Goal: Task Accomplishment & Management: Use online tool/utility

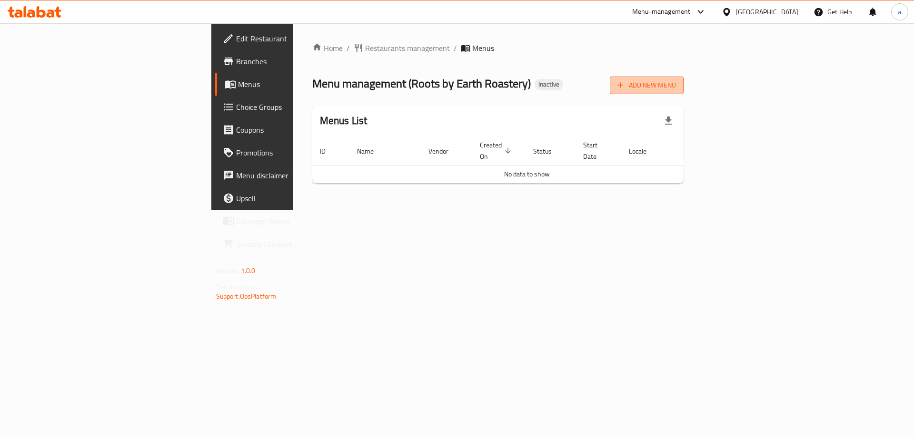
click at [676, 88] on span "Add New Menu" at bounding box center [646, 85] width 59 height 12
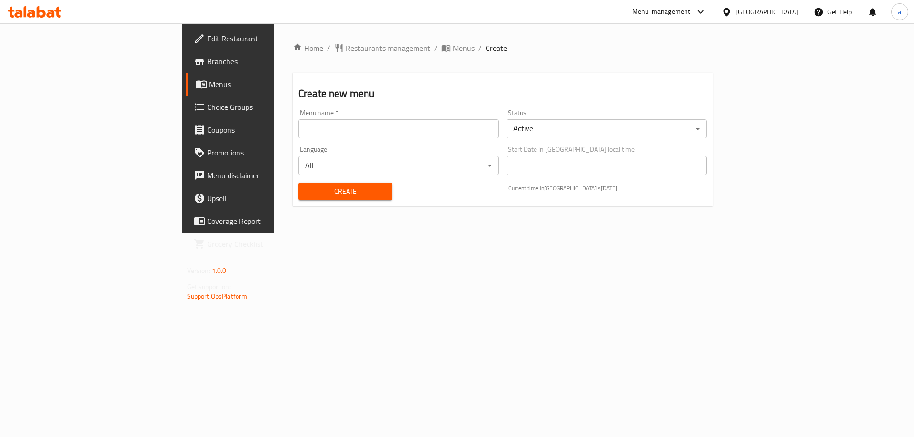
click at [355, 134] on input "text" at bounding box center [398, 128] width 200 height 19
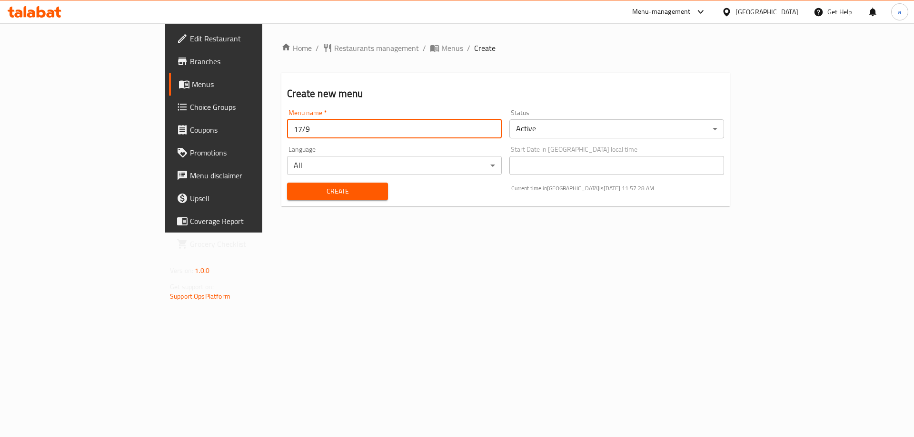
type input "17/9"
click at [573, 130] on body "​ Menu-management [GEOGRAPHIC_DATA] Get Help a Edit Restaurant Branches Menus C…" at bounding box center [457, 230] width 914 height 414
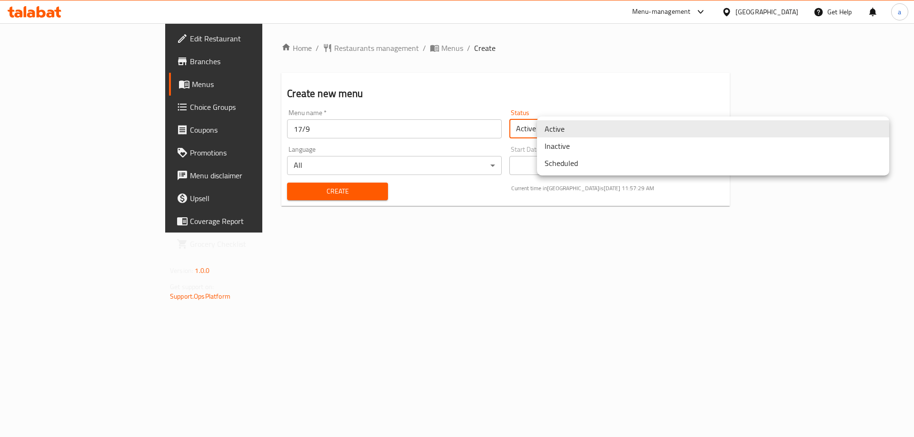
click at [573, 130] on li "Active" at bounding box center [713, 128] width 352 height 17
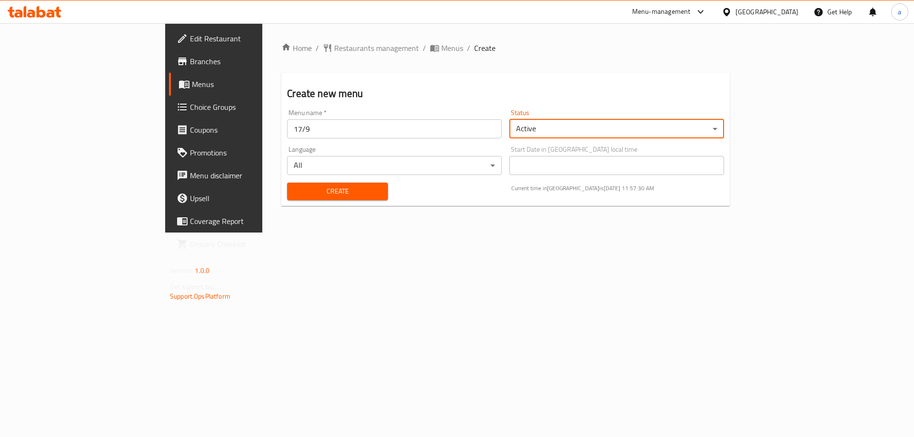
click at [365, 156] on body "​ Menu-management [GEOGRAPHIC_DATA] Get Help a Edit Restaurant Branches Menus C…" at bounding box center [457, 230] width 914 height 414
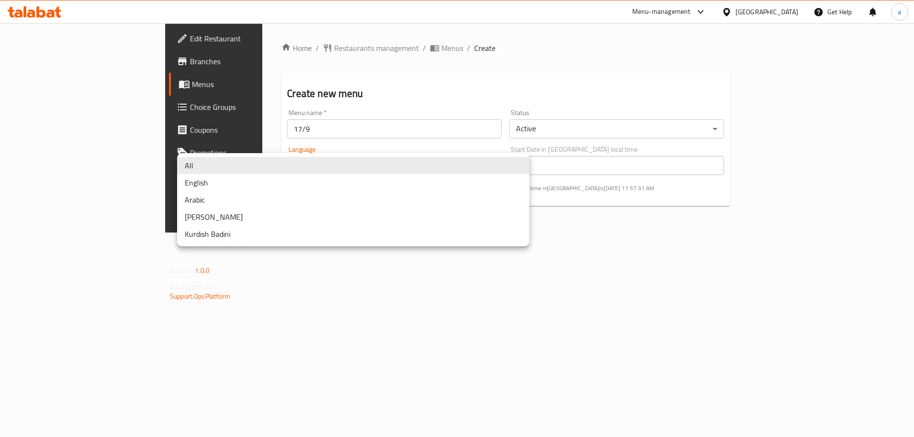
click at [306, 262] on div at bounding box center [457, 218] width 914 height 437
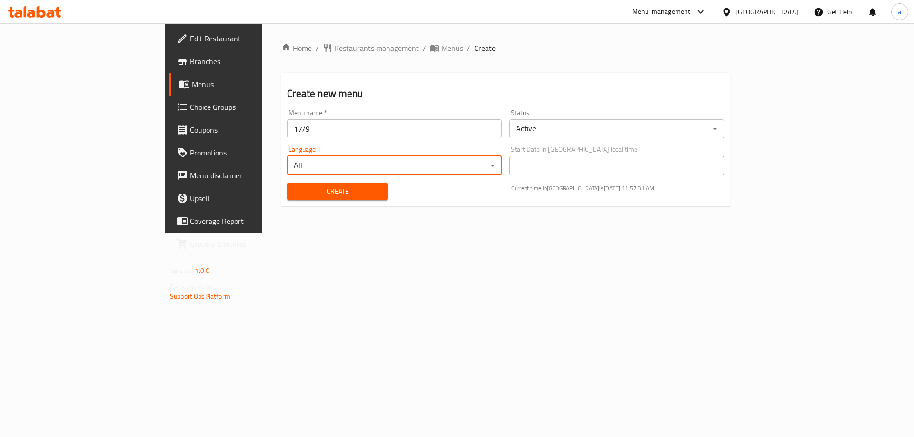
click at [295, 195] on span "Create" at bounding box center [337, 192] width 85 height 12
